Goal: Information Seeking & Learning: Get advice/opinions

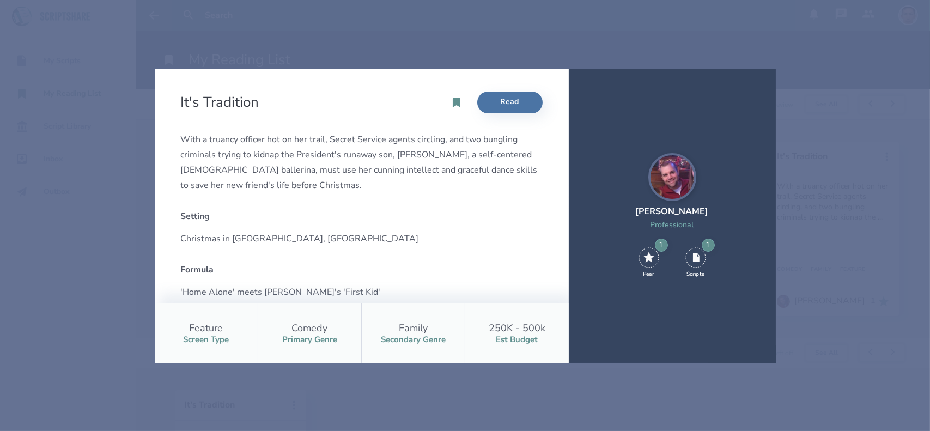
scroll to position [131, 0]
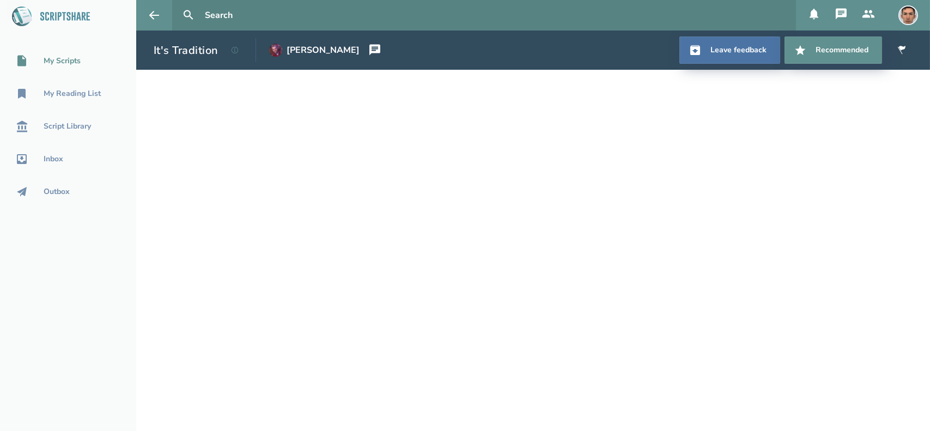
click at [69, 65] on div "My Scripts" at bounding box center [62, 61] width 37 height 9
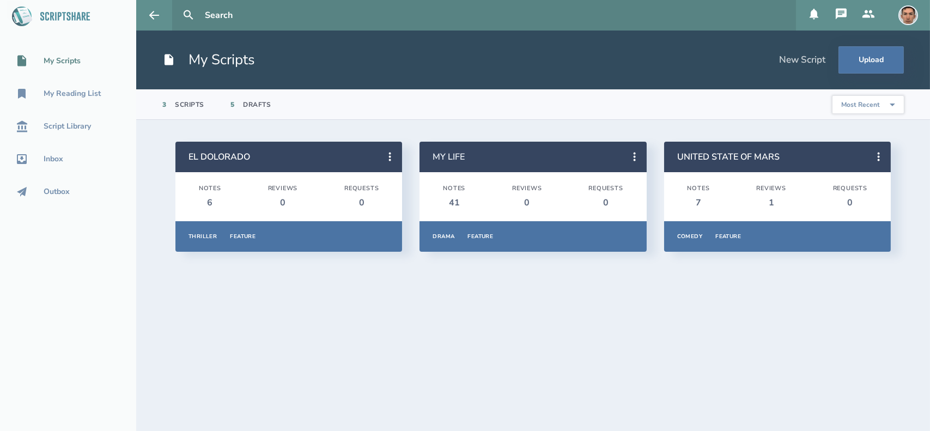
click at [448, 157] on link "MY LIFE" at bounding box center [448, 157] width 32 height 12
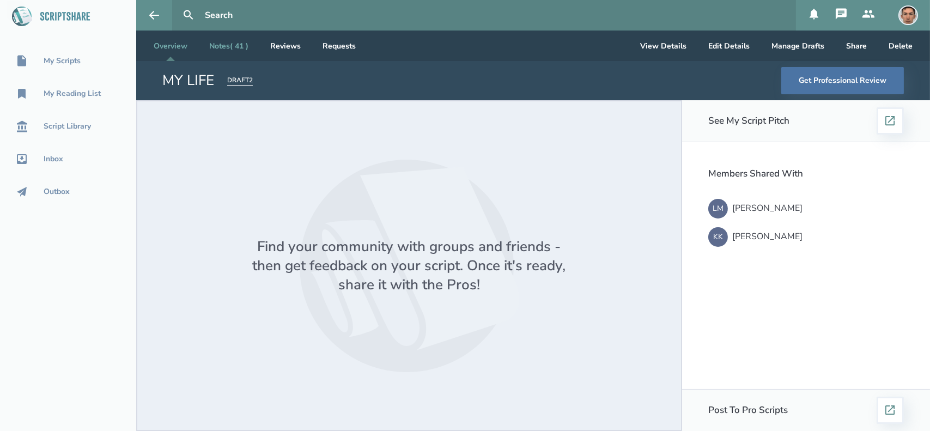
click at [229, 44] on link "Notes ( 41 )" at bounding box center [228, 45] width 57 height 30
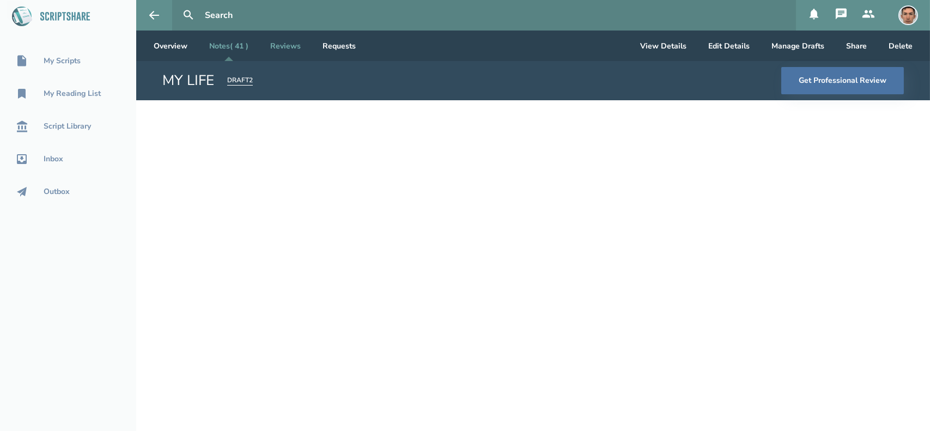
click at [288, 46] on link "Reviews" at bounding box center [285, 45] width 48 height 30
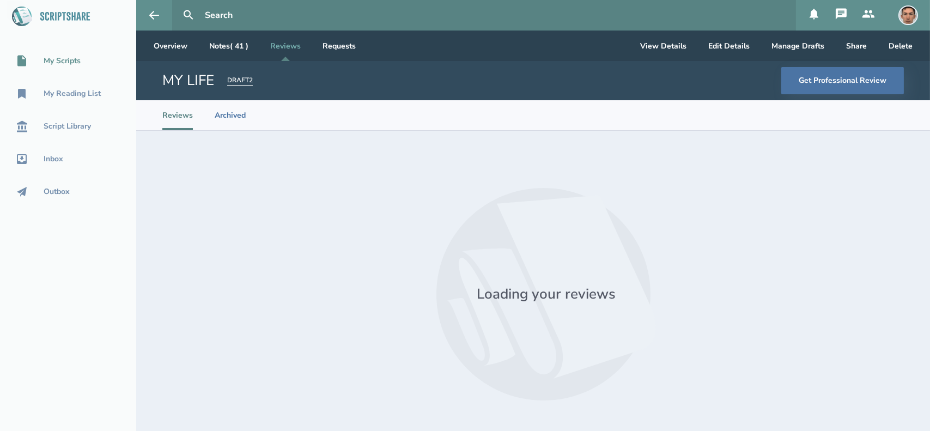
click at [69, 64] on div "My Scripts" at bounding box center [62, 61] width 37 height 9
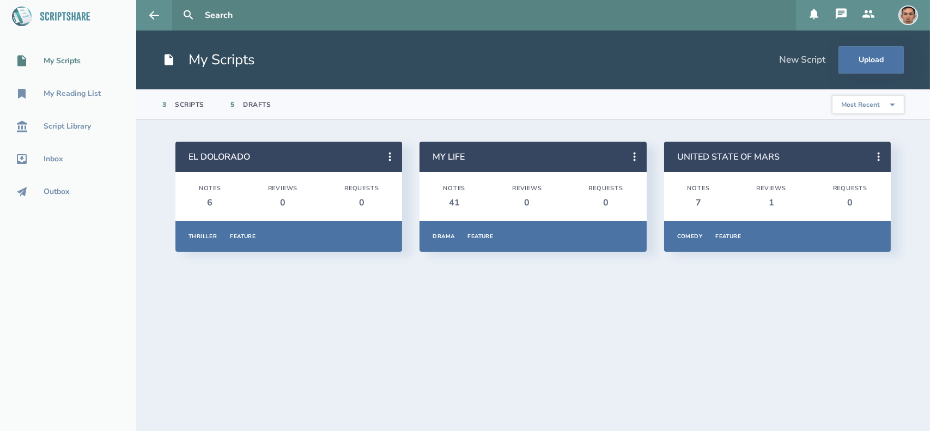
click at [742, 154] on link "UNITED STATE OF MARS" at bounding box center [728, 157] width 102 height 12
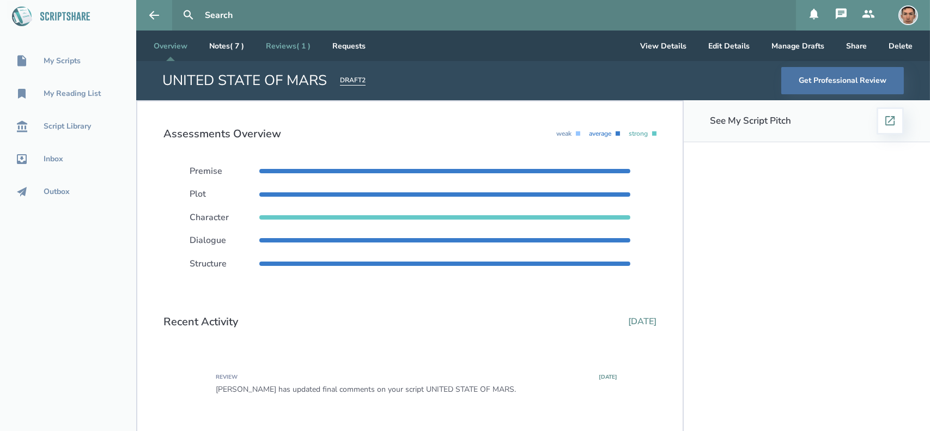
click at [295, 52] on link "Reviews ( 1 )" at bounding box center [288, 45] width 62 height 30
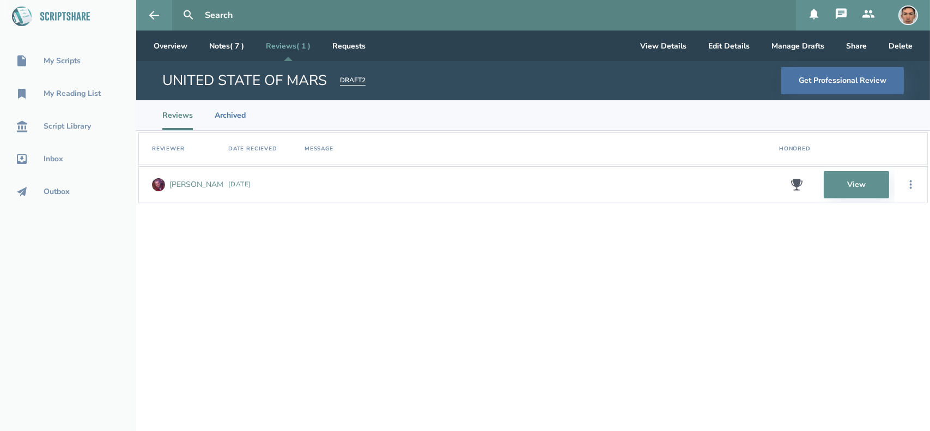
click at [186, 185] on div "Seth C." at bounding box center [199, 184] width 60 height 9
click at [797, 183] on icon at bounding box center [796, 184] width 11 height 11
click at [859, 178] on link "View" at bounding box center [855, 184] width 65 height 27
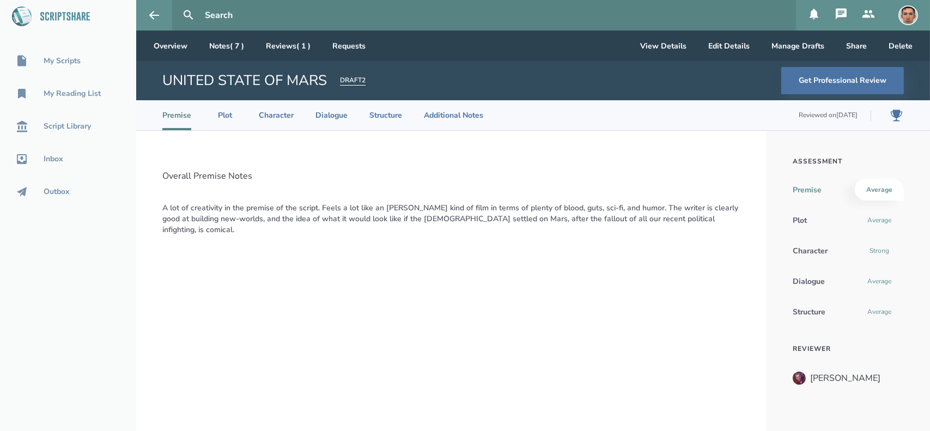
click at [899, 115] on icon at bounding box center [895, 115] width 13 height 13
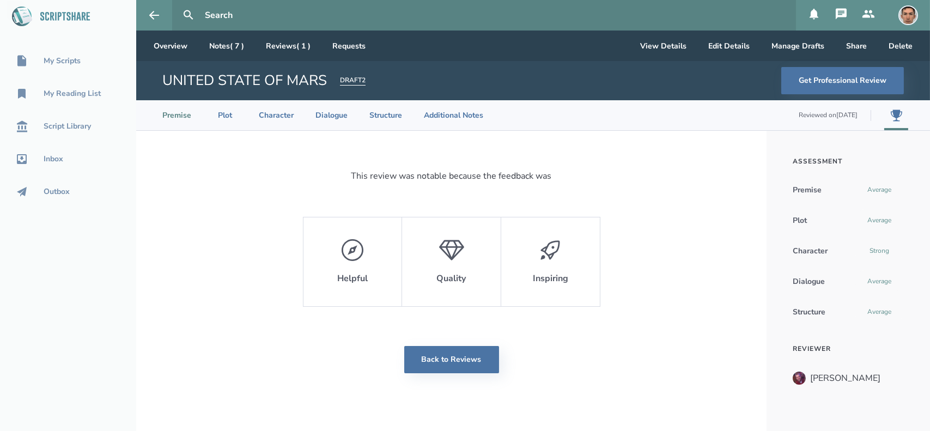
click at [182, 114] on li "Premise" at bounding box center [176, 115] width 29 height 30
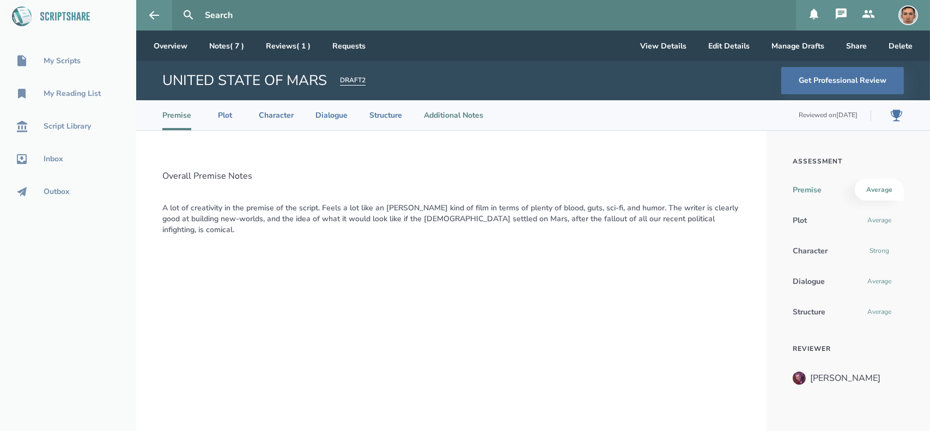
click at [477, 115] on li "Additional Notes" at bounding box center [453, 115] width 59 height 30
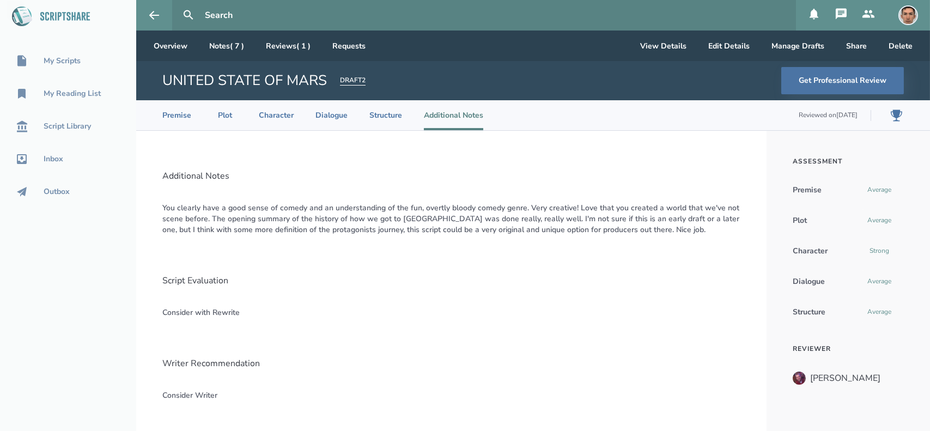
scroll to position [22, 0]
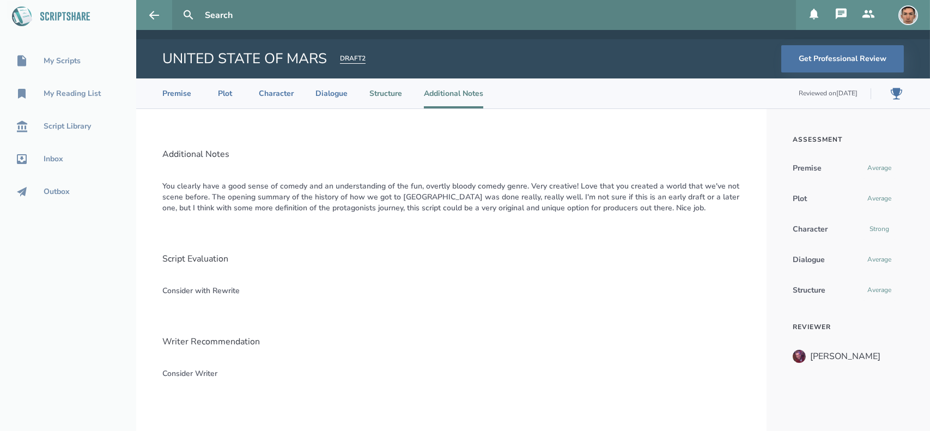
click at [386, 98] on li "Structure" at bounding box center [385, 93] width 33 height 30
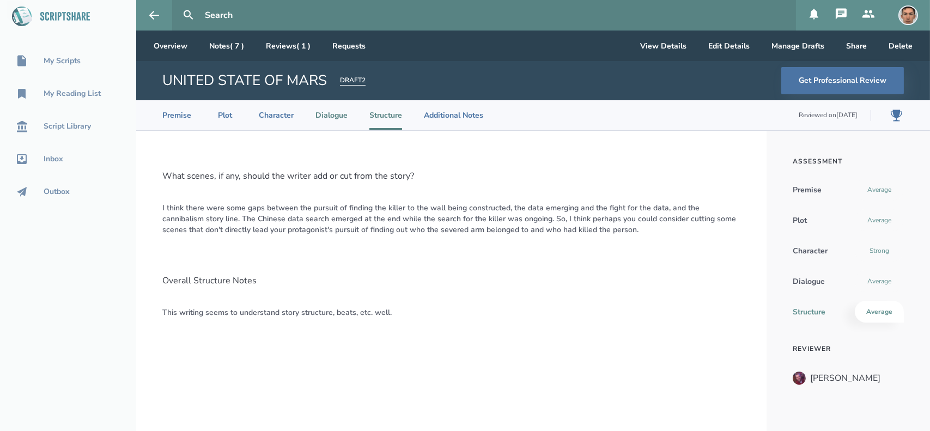
click at [333, 120] on li "Dialogue" at bounding box center [331, 115] width 32 height 30
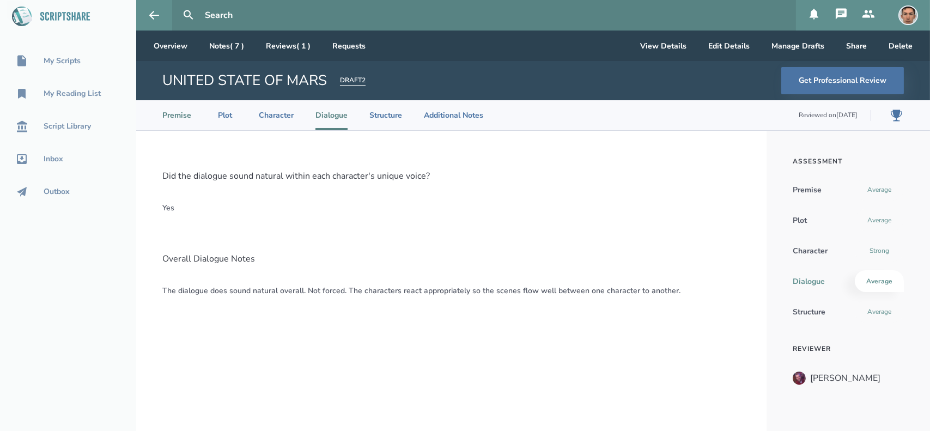
click at [180, 121] on li "Premise" at bounding box center [176, 115] width 29 height 30
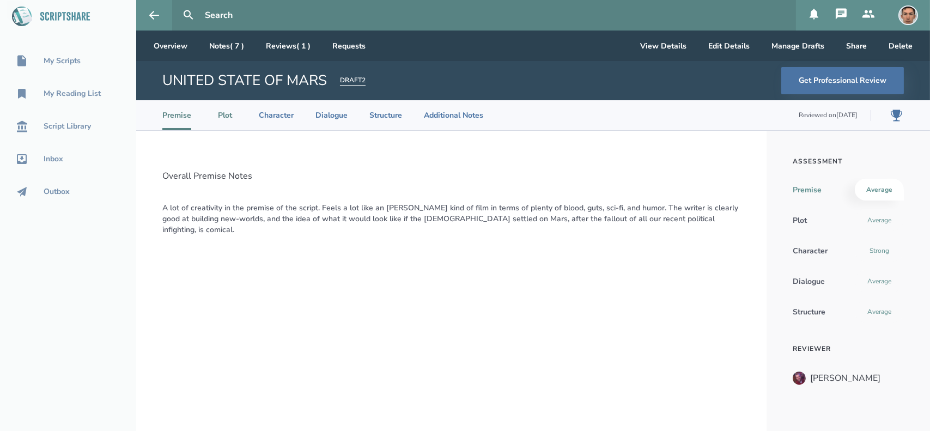
click at [228, 114] on li "Plot" at bounding box center [225, 115] width 24 height 30
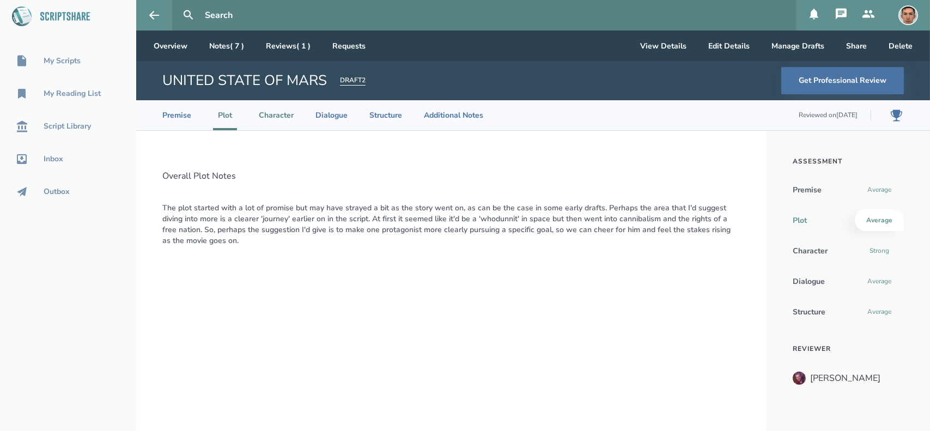
click at [273, 118] on li "Character" at bounding box center [276, 115] width 35 height 30
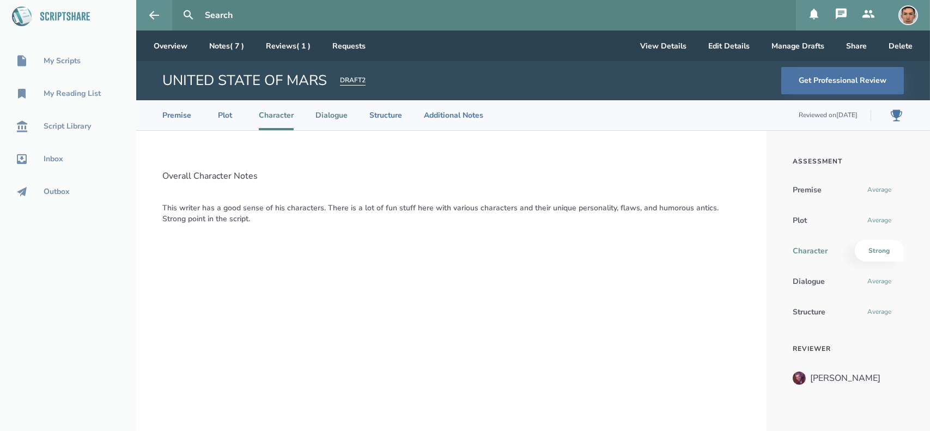
click at [324, 119] on li "Dialogue" at bounding box center [331, 115] width 32 height 30
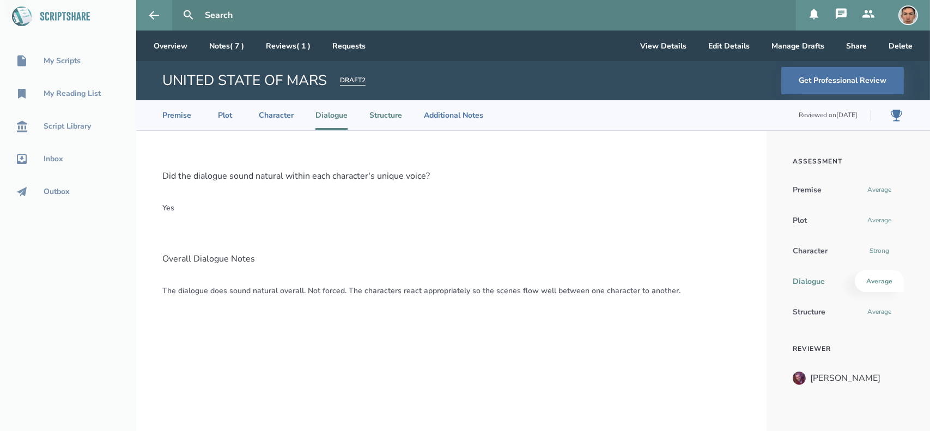
click at [371, 117] on li "Structure" at bounding box center [385, 115] width 33 height 30
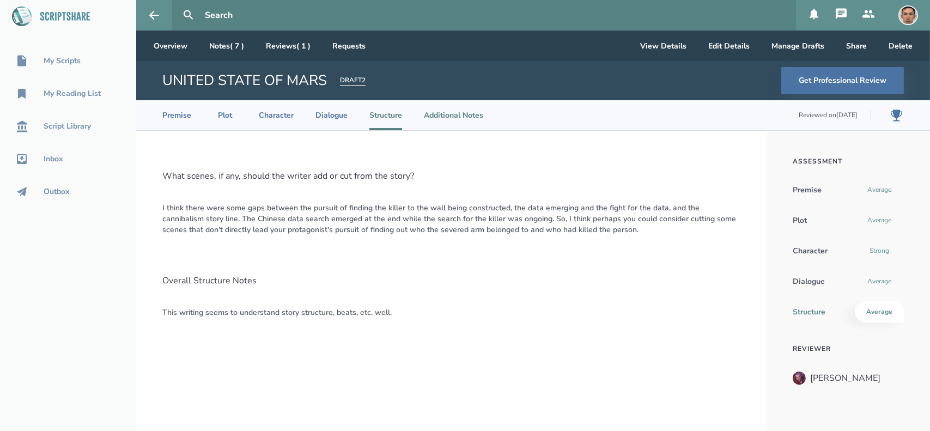
click at [457, 116] on li "Additional Notes" at bounding box center [453, 115] width 59 height 30
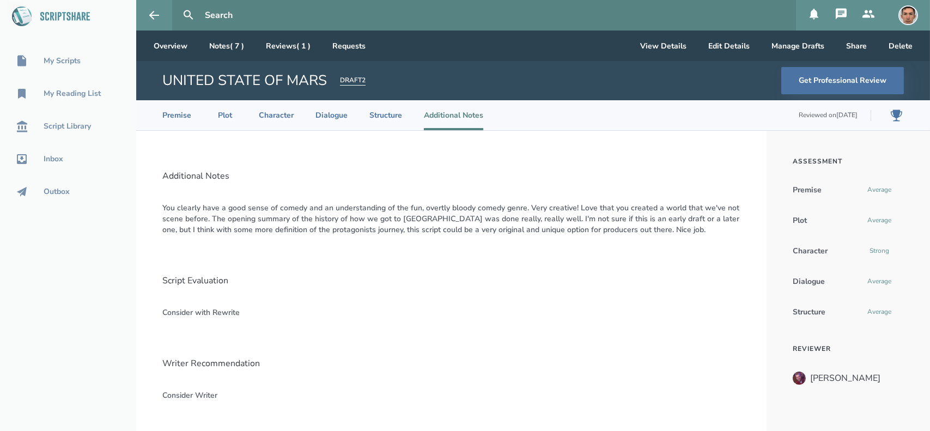
scroll to position [22, 0]
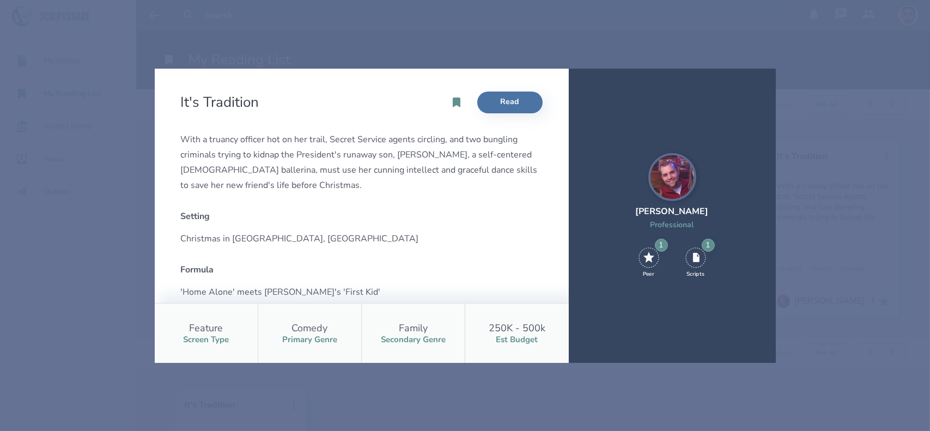
scroll to position [131, 0]
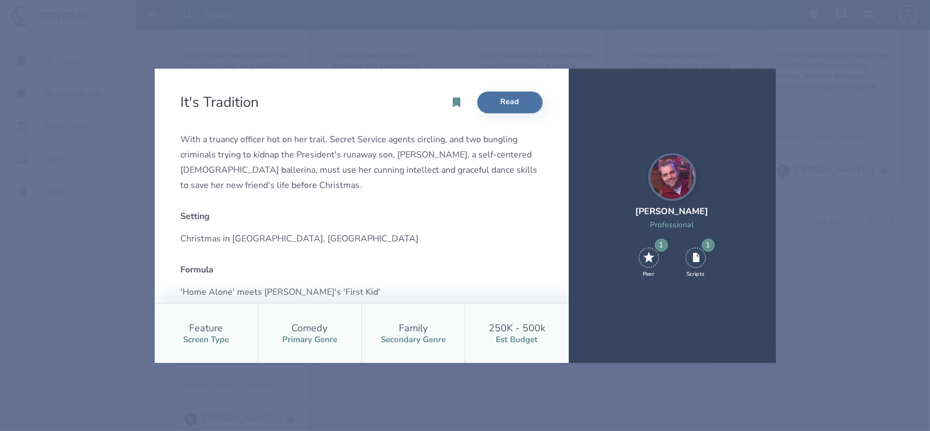
click at [737, 45] on div "It's Tradition Read With a truancy officer hot on her trail, Secret Service age…" at bounding box center [465, 215] width 930 height 431
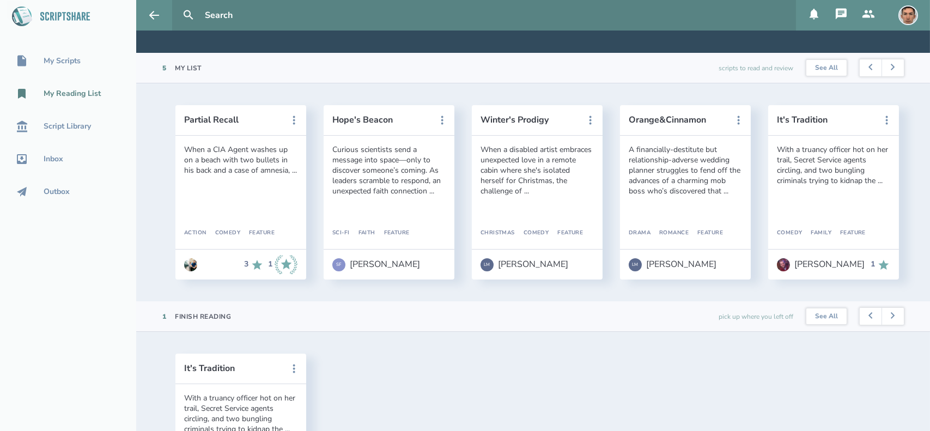
scroll to position [32, 0]
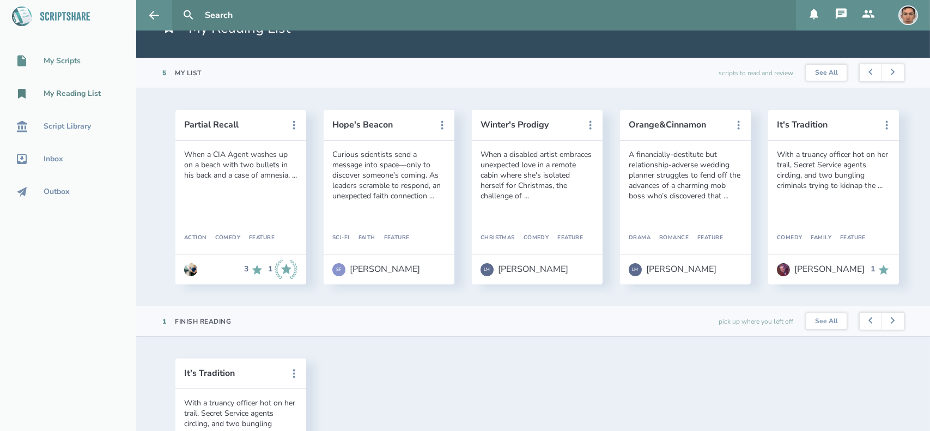
click at [65, 57] on div "My Scripts" at bounding box center [62, 61] width 37 height 9
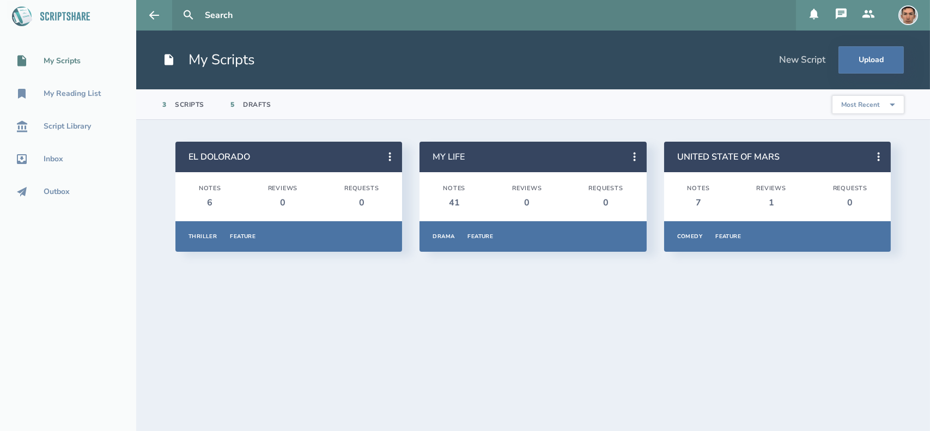
click at [449, 155] on link "MY LIFE" at bounding box center [448, 157] width 32 height 12
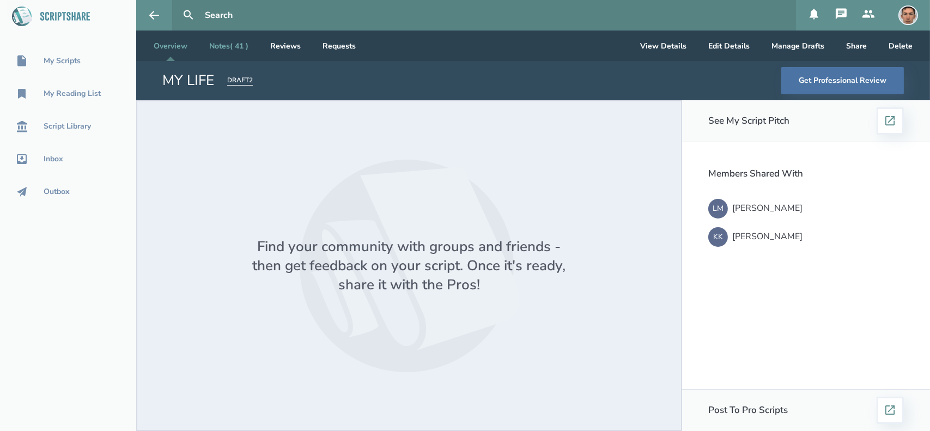
click at [212, 43] on link "Notes ( 41 )" at bounding box center [228, 45] width 57 height 30
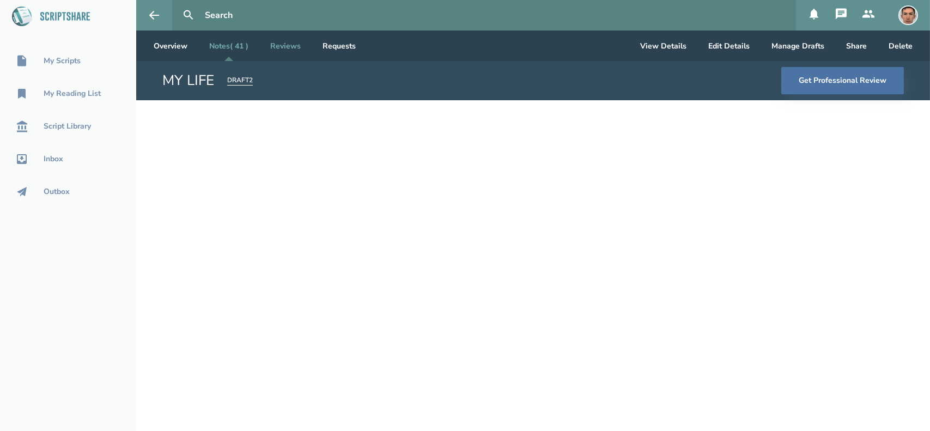
click at [290, 40] on link "Reviews" at bounding box center [285, 45] width 48 height 30
